Goal: Information Seeking & Learning: Check status

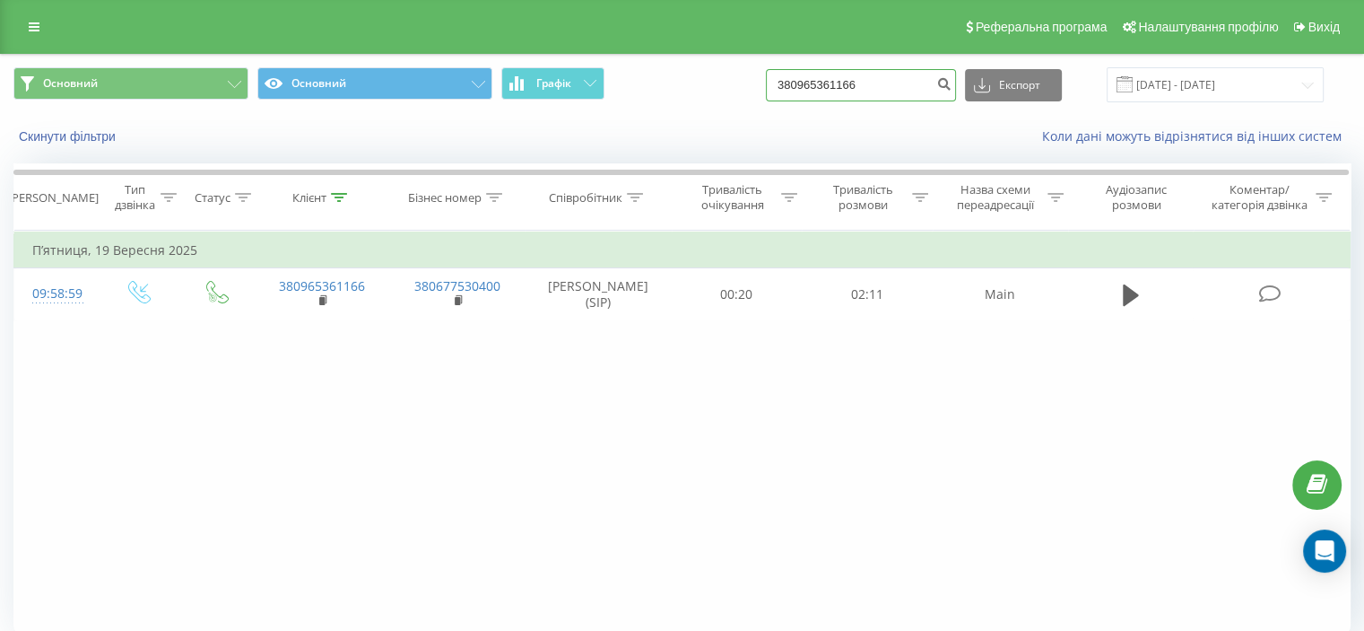
click at [886, 78] on input "380965361166" at bounding box center [861, 85] width 190 height 32
type input "3"
click at [36, 21] on icon at bounding box center [34, 27] width 11 height 13
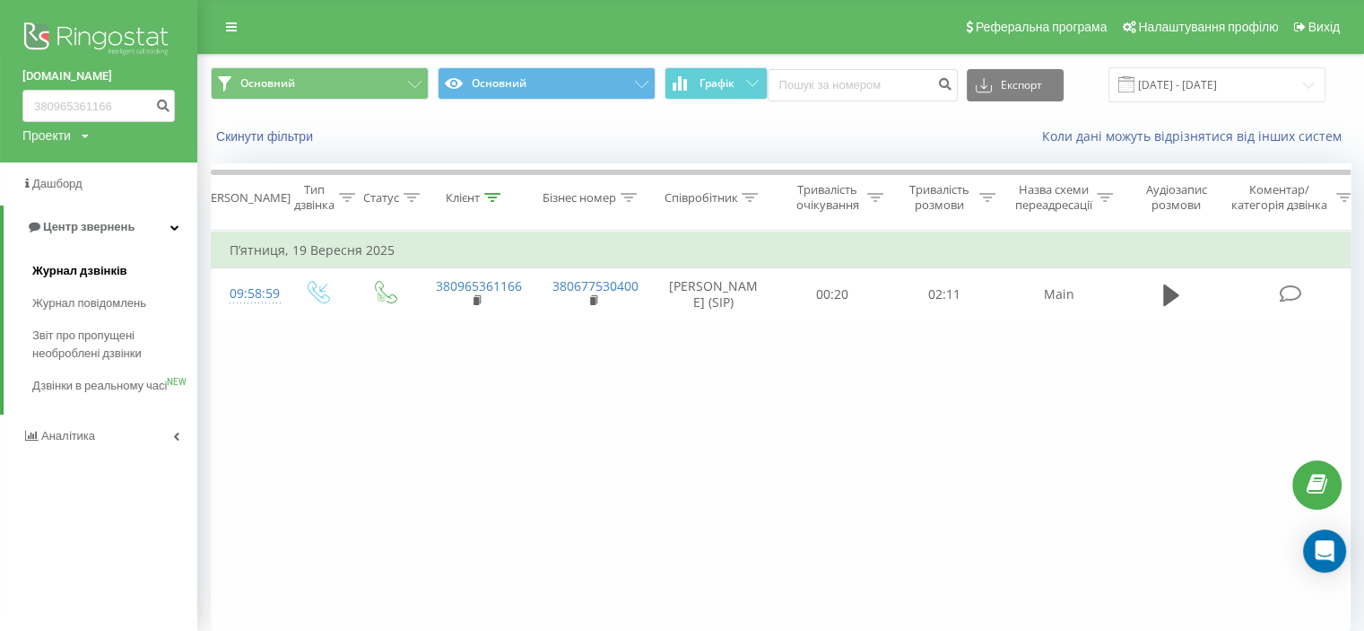
click at [87, 271] on span "Журнал дзвінків" at bounding box center [79, 271] width 95 height 18
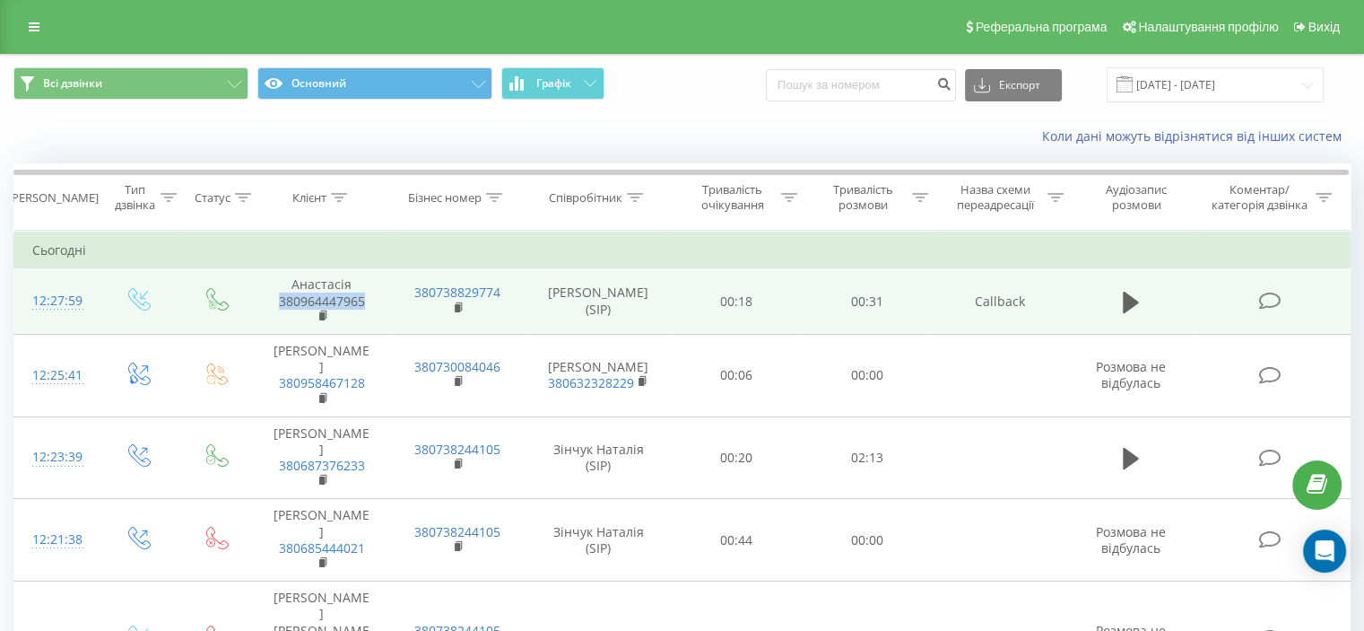
drag, startPoint x: 270, startPoint y: 294, endPoint x: 370, endPoint y: 304, distance: 100.9
click at [370, 304] on td "[PERSON_NAME] 380964447965" at bounding box center [321, 301] width 135 height 66
copy link "380964447965"
